Goal: Find specific page/section: Find specific page/section

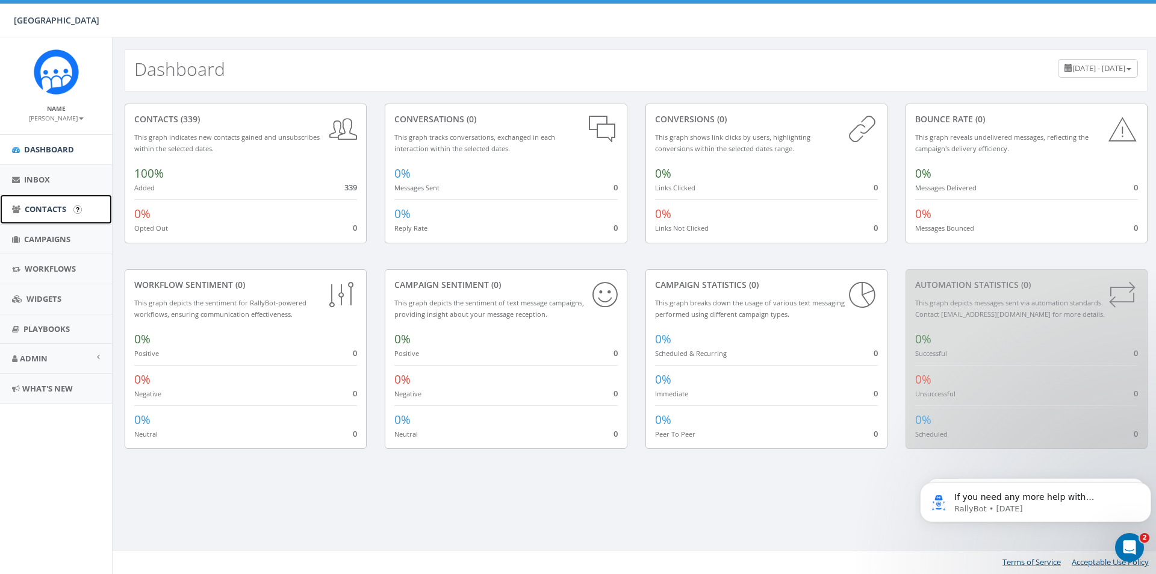
click at [47, 203] on span "Contacts" at bounding box center [46, 208] width 42 height 11
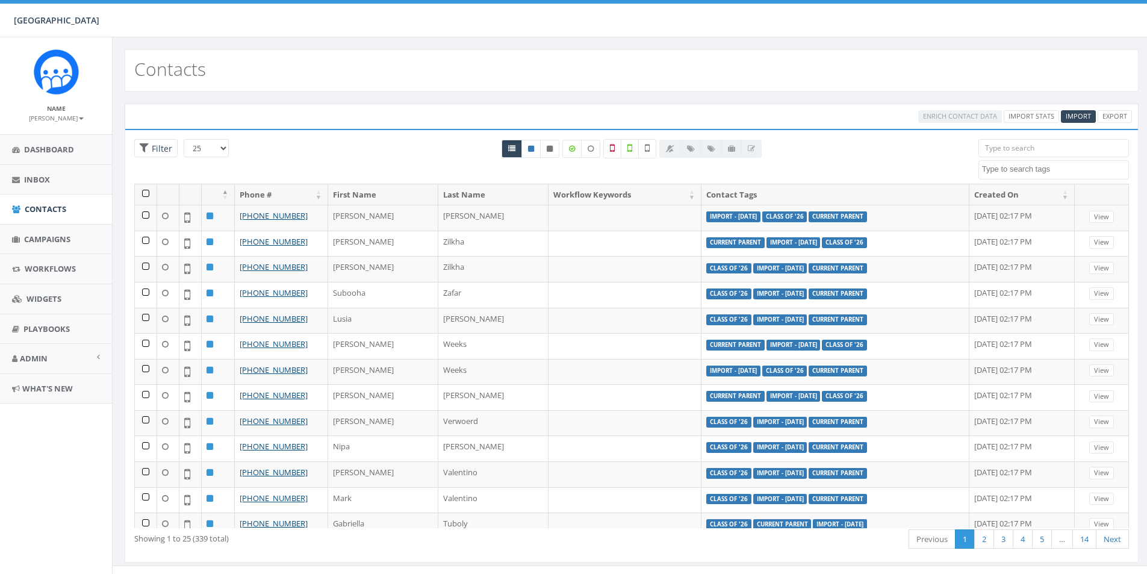
select select
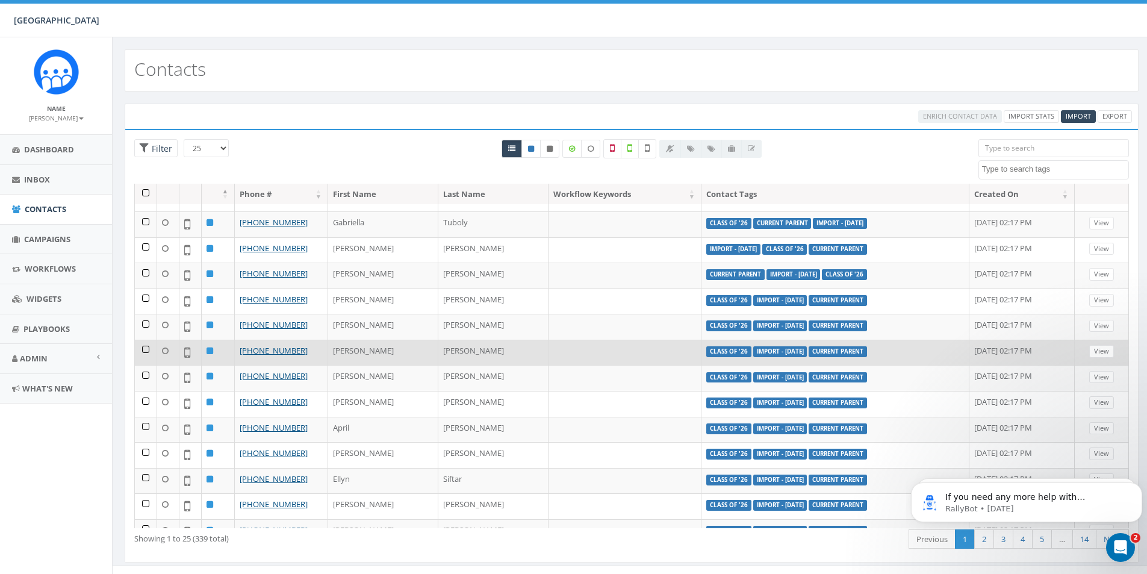
scroll to position [321, 0]
